Goal: Obtain resource: Download file/media

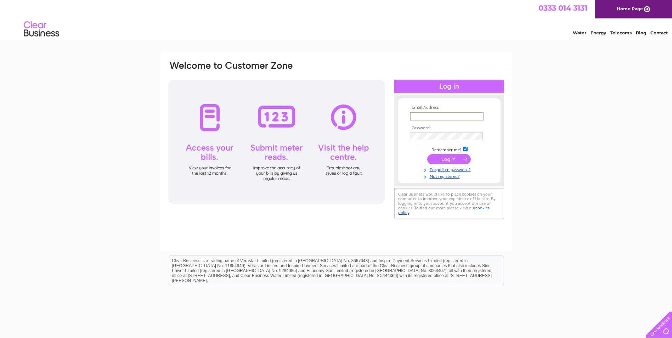
click at [459, 116] on input "text" at bounding box center [447, 116] width 74 height 8
paste input "[EMAIL_ADDRESS][DOMAIN_NAME]"
type input "[EMAIL_ADDRESS][DOMAIN_NAME]"
click at [453, 156] on input "submit" at bounding box center [449, 158] width 44 height 10
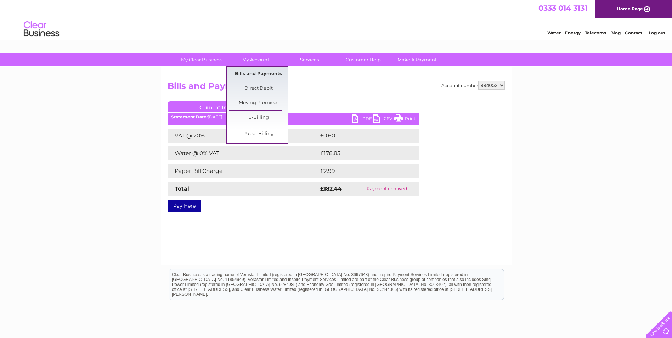
click at [253, 73] on link "Bills and Payments" at bounding box center [258, 74] width 58 height 14
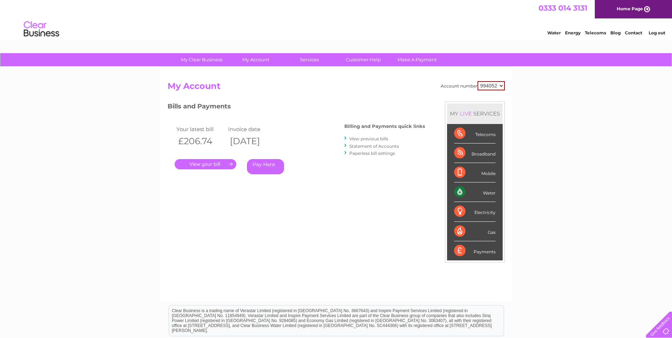
click at [226, 165] on link "." at bounding box center [206, 164] width 62 height 10
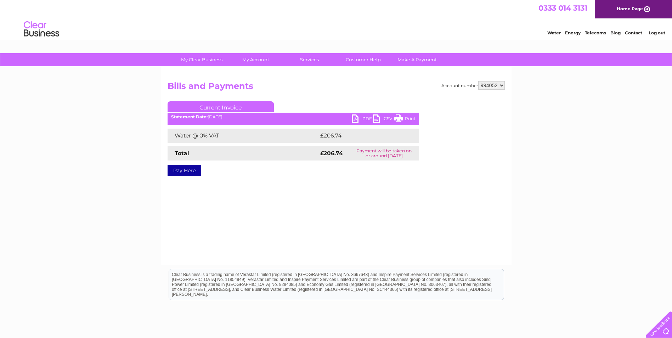
click at [357, 118] on link "PDF" at bounding box center [362, 119] width 21 height 10
click at [661, 30] on li "Log out" at bounding box center [656, 32] width 21 height 9
click at [661, 30] on link "Log out" at bounding box center [656, 32] width 17 height 5
